Goal: Information Seeking & Learning: Learn about a topic

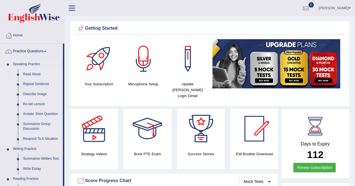
click at [32, 75] on link "Read Aloud" at bounding box center [41, 75] width 42 height 10
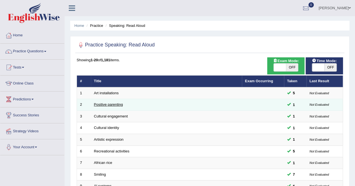
click at [110, 103] on link "Positive parenting" at bounding box center [108, 105] width 29 height 4
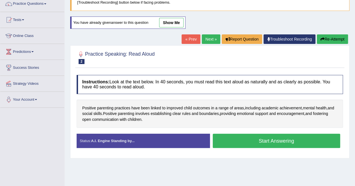
scroll to position [50, 0]
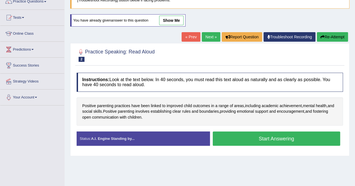
click at [253, 142] on button "Start Answering" at bounding box center [277, 139] width 128 height 14
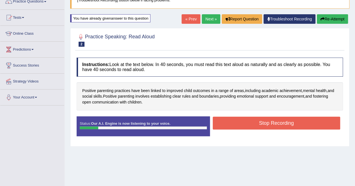
click at [257, 117] on button "Stop Recording" at bounding box center [277, 123] width 128 height 13
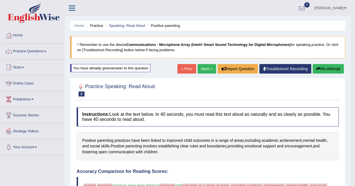
scroll to position [0, 0]
